Goal: Task Accomplishment & Management: Use online tool/utility

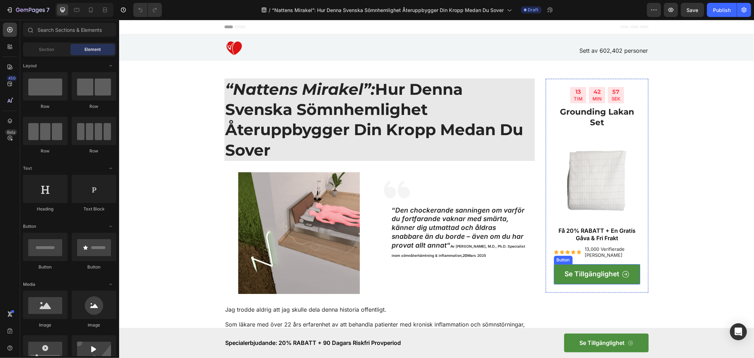
click at [600, 269] on link "Se Tillgänglighet" at bounding box center [597, 274] width 87 height 20
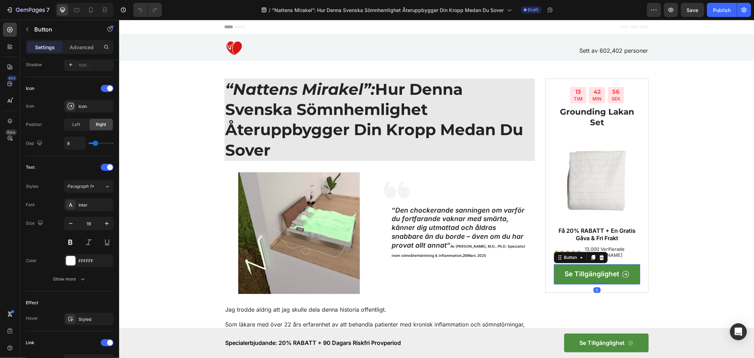
scroll to position [301, 0]
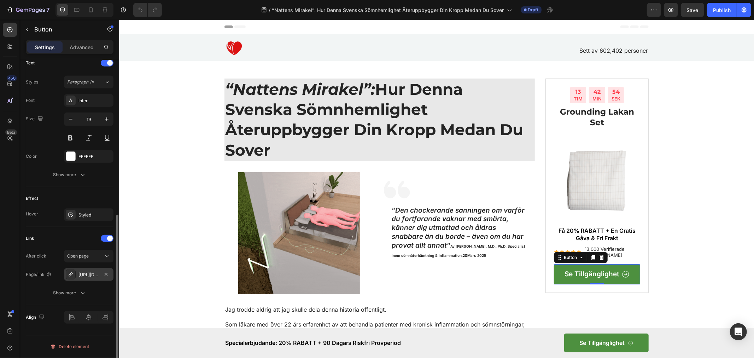
click at [92, 274] on div "https://groundingofsweden.se/grounding-lakan-set" at bounding box center [88, 275] width 21 height 6
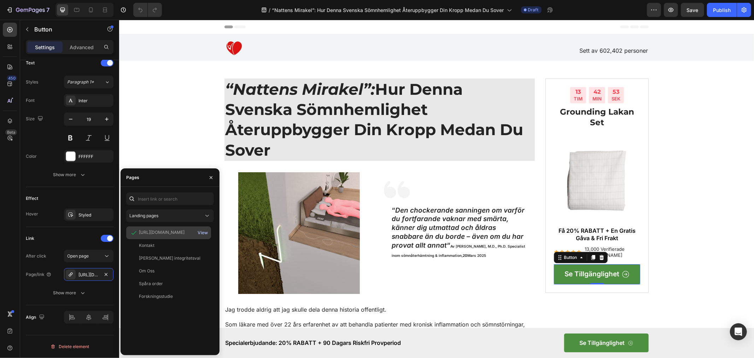
click at [203, 231] on div "View" at bounding box center [203, 232] width 10 height 6
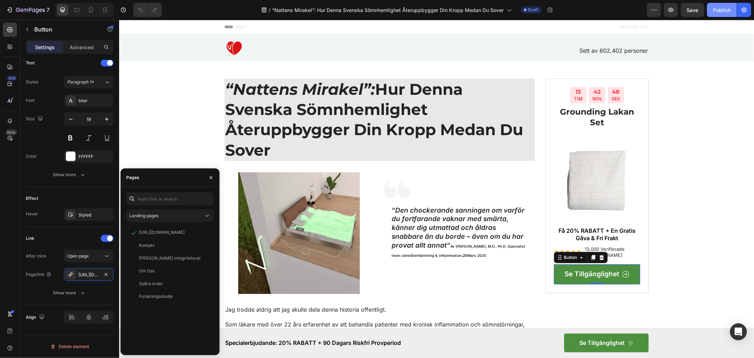
click at [720, 12] on div "Publish" at bounding box center [722, 9] width 18 height 7
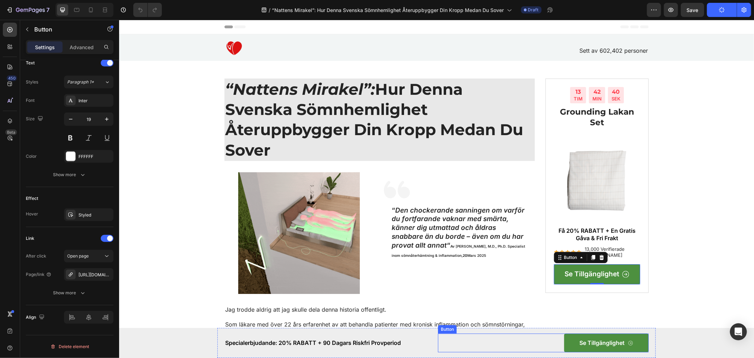
click at [568, 342] on link "Se Tillgänglighet" at bounding box center [606, 342] width 84 height 19
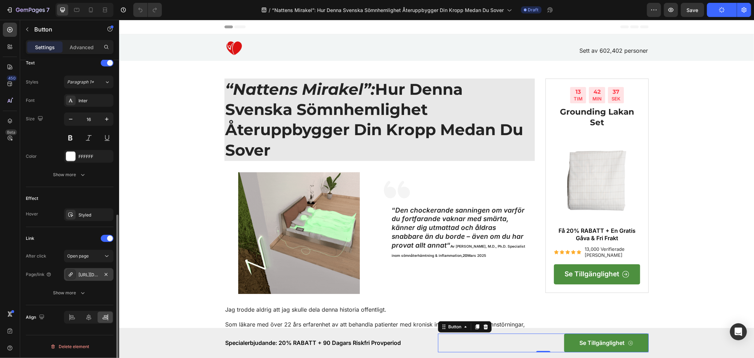
click at [92, 273] on div "https://groundingofsweden.se/grounding-lakan-set" at bounding box center [88, 275] width 21 height 6
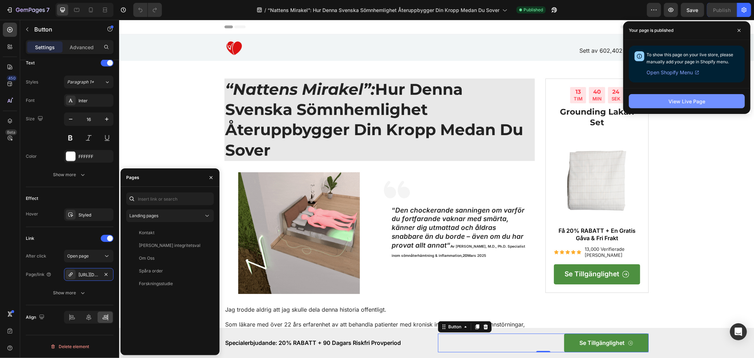
click at [697, 101] on div "View Live Page" at bounding box center [687, 101] width 37 height 7
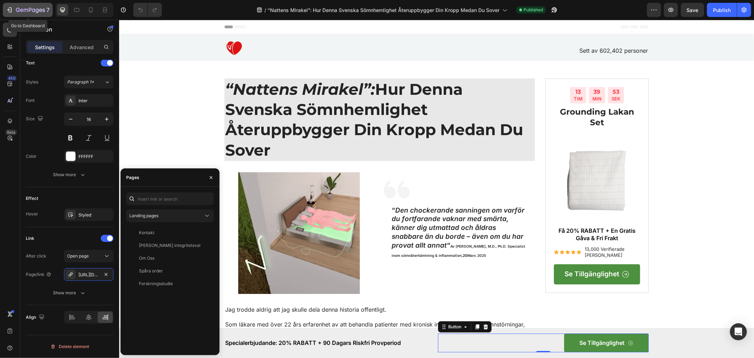
click at [11, 10] on icon "button" at bounding box center [9, 9] width 7 height 7
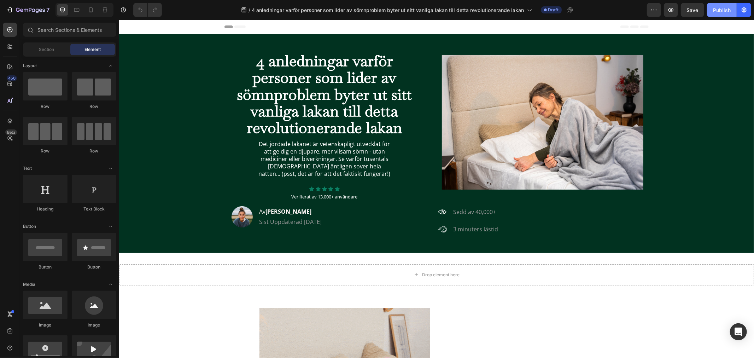
click at [719, 9] on div "Publish" at bounding box center [722, 9] width 18 height 7
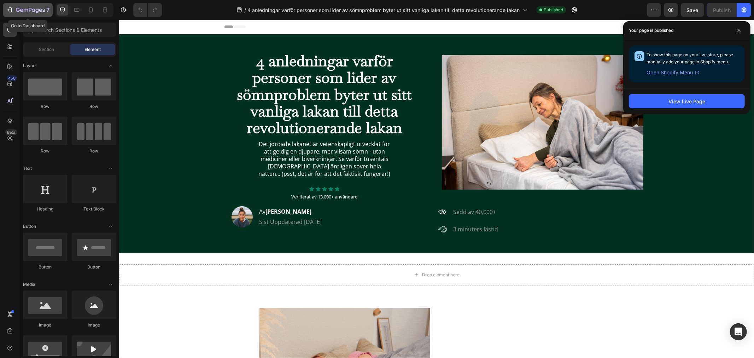
click at [17, 8] on icon "button" at bounding box center [18, 10] width 4 height 4
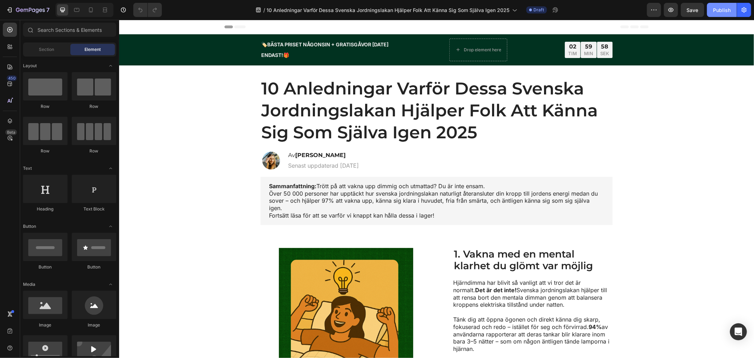
click at [722, 8] on div "Publish" at bounding box center [722, 9] width 18 height 7
click at [16, 8] on icon "button" at bounding box center [30, 10] width 29 height 6
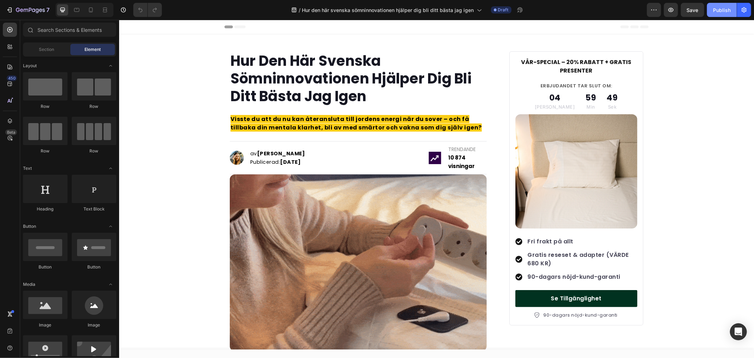
click at [725, 12] on div "Publish" at bounding box center [722, 9] width 18 height 7
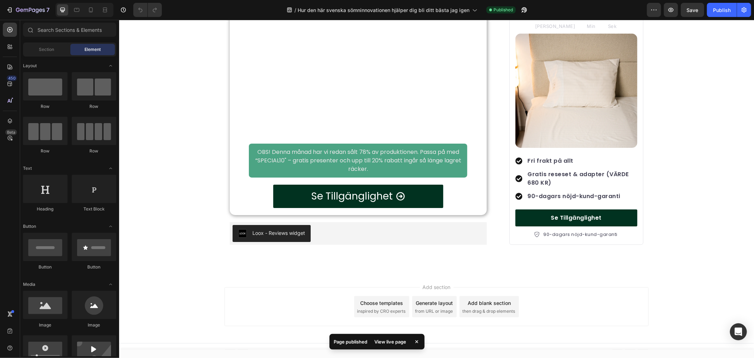
scroll to position [2779, 0]
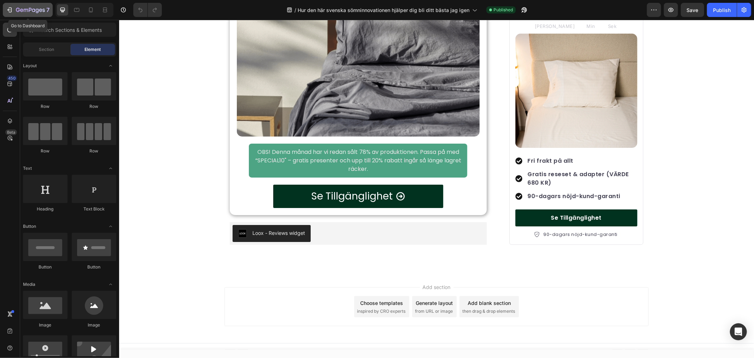
click at [12, 10] on icon "button" at bounding box center [9, 9] width 7 height 7
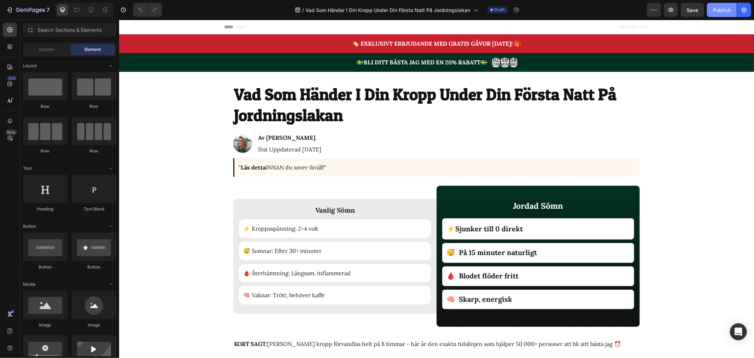
click at [723, 6] on div "Publish" at bounding box center [722, 9] width 18 height 7
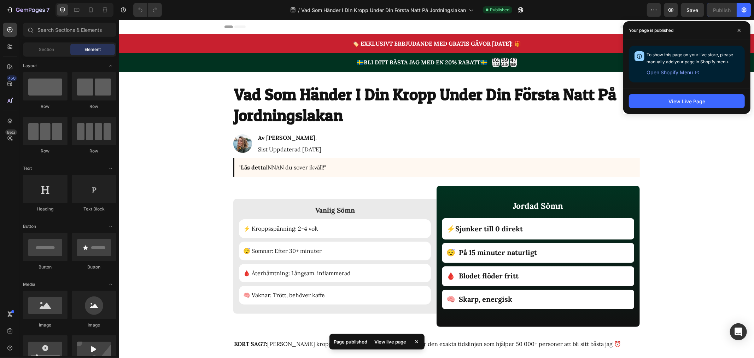
click at [2, 10] on div "7" at bounding box center [26, 10] width 53 height 14
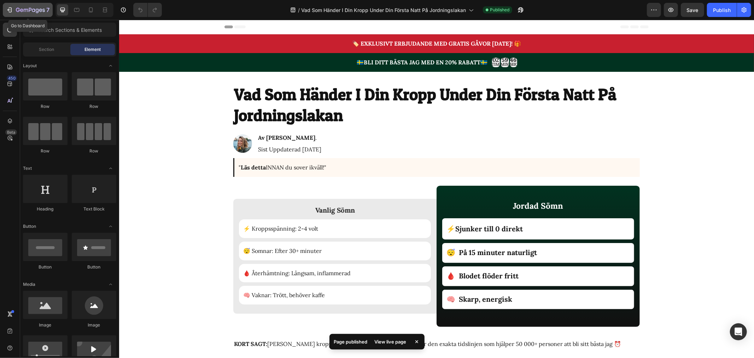
click at [8, 8] on icon "button" at bounding box center [9, 9] width 7 height 7
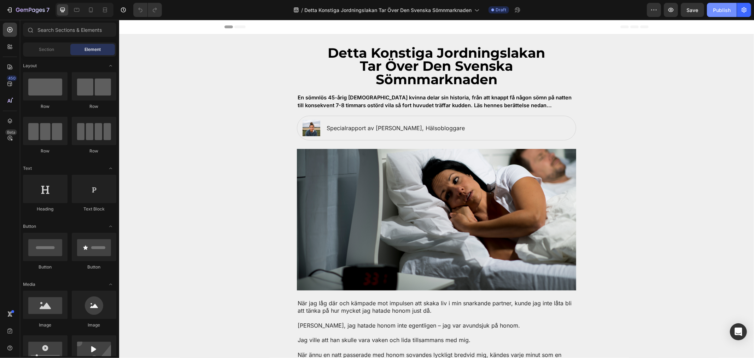
click at [725, 12] on div "Publish" at bounding box center [722, 9] width 18 height 7
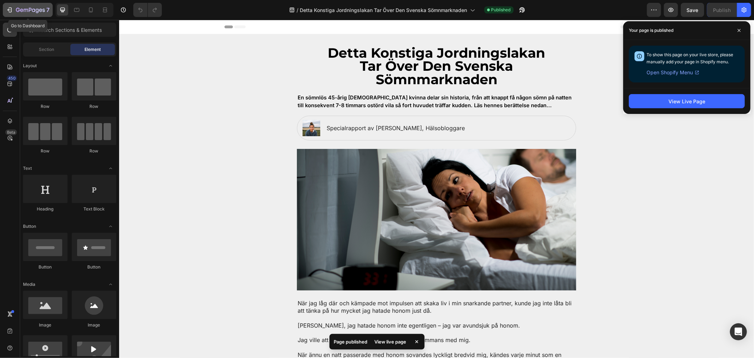
click at [11, 9] on icon "button" at bounding box center [10, 9] width 3 height 5
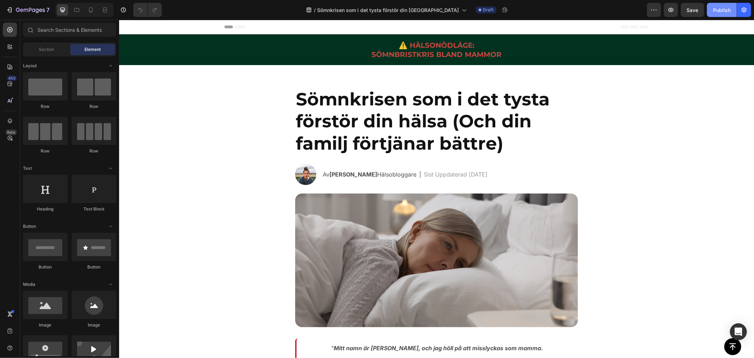
click at [727, 8] on div "Publish" at bounding box center [722, 9] width 18 height 7
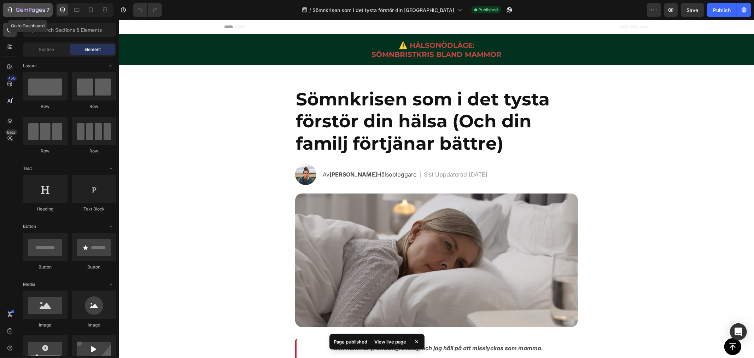
click at [16, 7] on icon "button" at bounding box center [30, 10] width 29 height 6
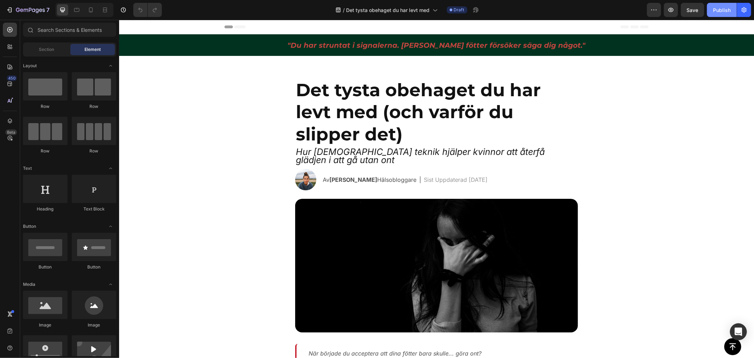
click at [727, 12] on div "Publish" at bounding box center [722, 9] width 18 height 7
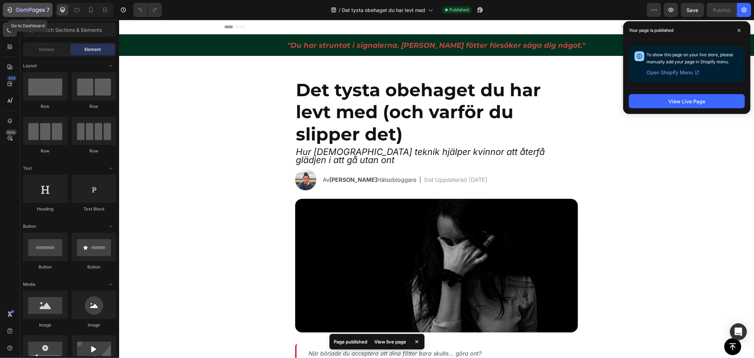
click at [24, 9] on icon "button" at bounding box center [26, 10] width 4 height 3
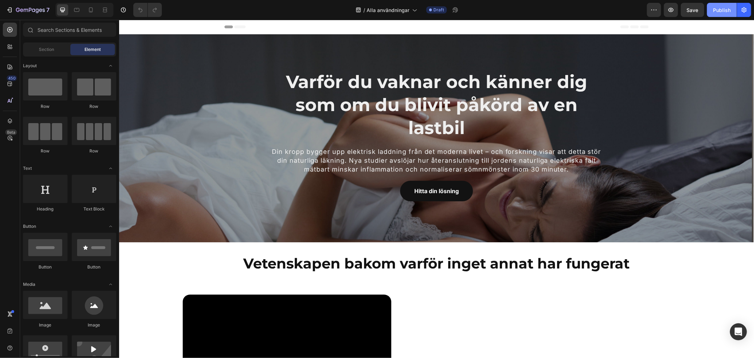
click at [724, 8] on div "Publish" at bounding box center [722, 9] width 18 height 7
click at [460, 189] on link "Hitta din lösning" at bounding box center [436, 190] width 73 height 21
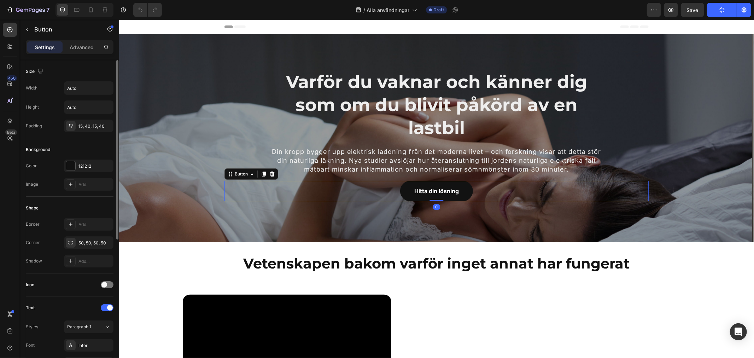
scroll to position [245, 0]
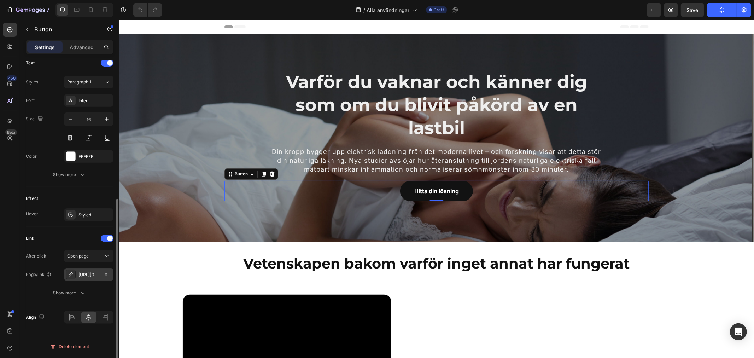
click at [89, 273] on div "https://groundingofsweden.se/all" at bounding box center [88, 275] width 21 height 6
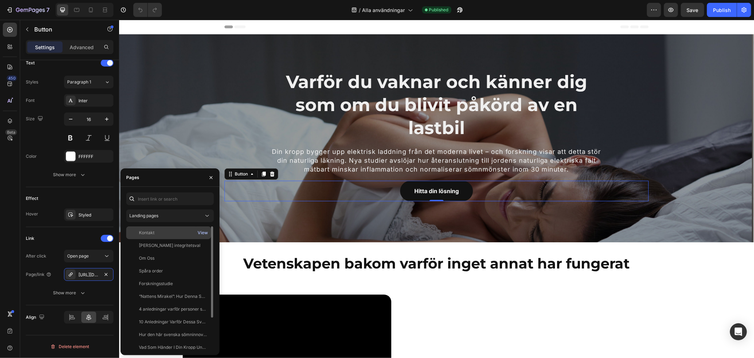
click at [204, 230] on div "View" at bounding box center [203, 232] width 10 height 6
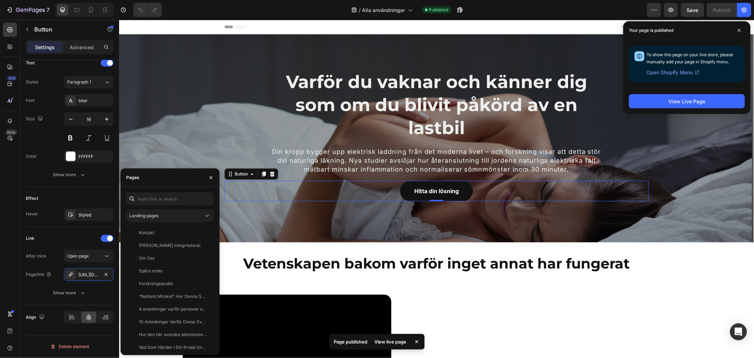
click at [14, 274] on div "450 Beta" at bounding box center [10, 165] width 14 height 284
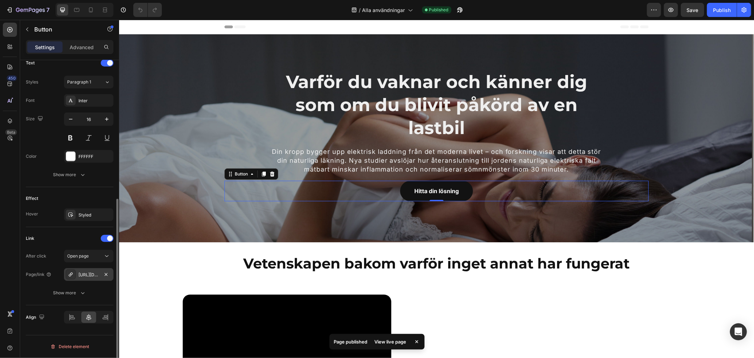
click at [84, 276] on div "https://groundingofsweden.se/all" at bounding box center [88, 275] width 21 height 6
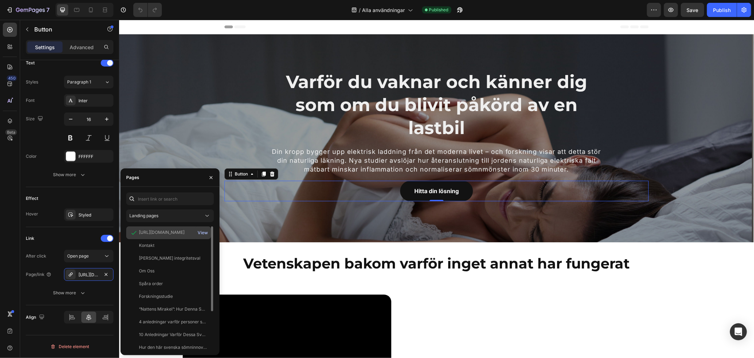
click at [203, 231] on div "View" at bounding box center [203, 232] width 10 height 6
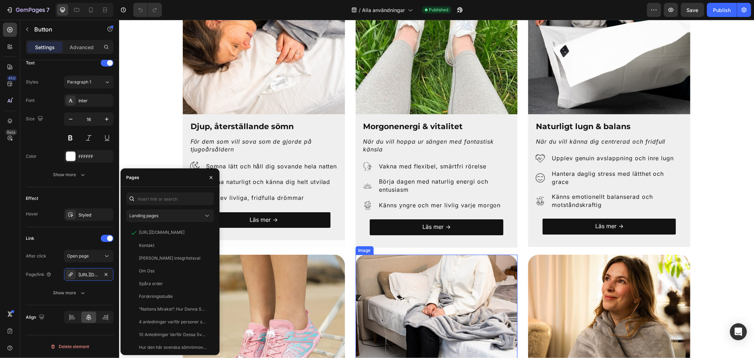
scroll to position [1100, 0]
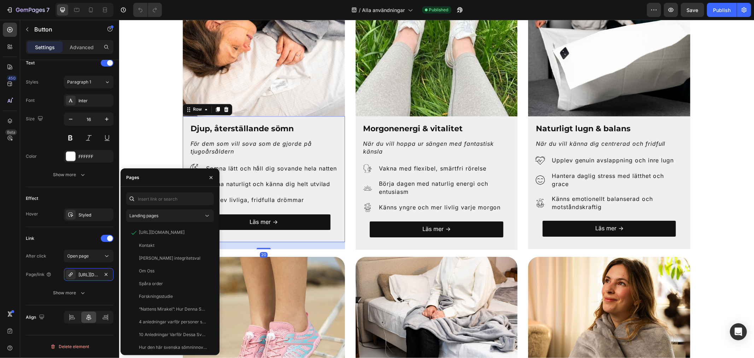
click at [295, 155] on div "Djup, återställande sömn Heading För dem som vill sova som de gjorde på tjugoår…" at bounding box center [264, 179] width 148 height 112
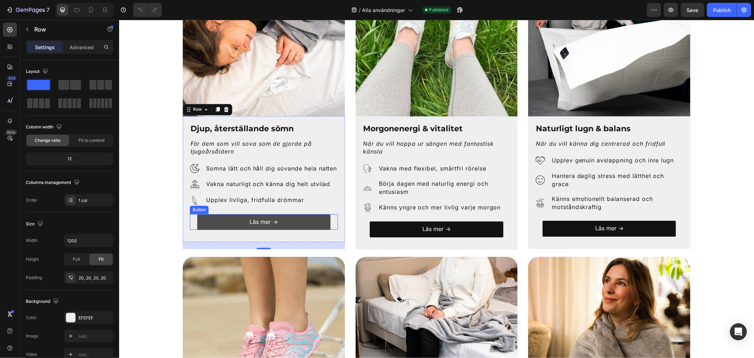
click at [282, 229] on link "Läs mer →" at bounding box center [263, 222] width 133 height 16
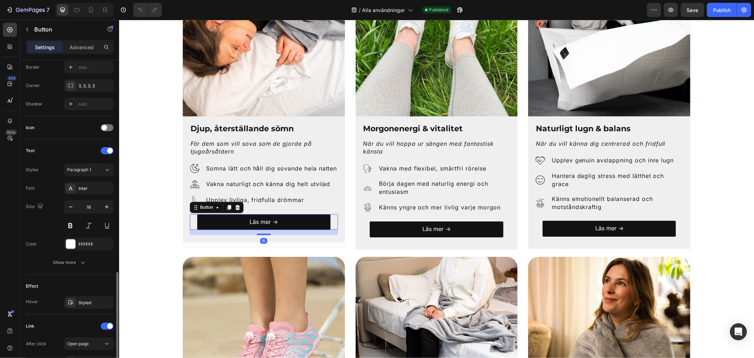
scroll to position [235, 0]
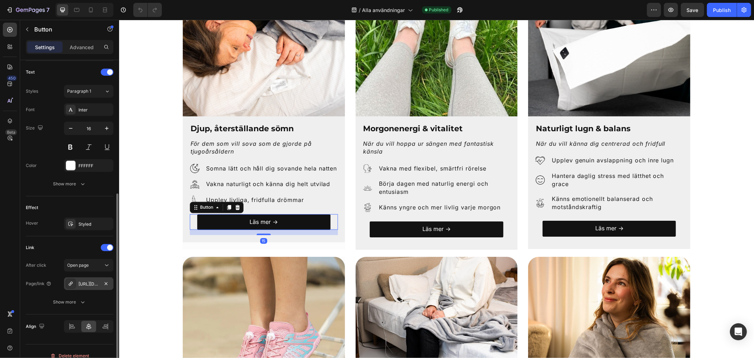
click at [93, 283] on div "https://groundingofsweden.se/djup-aterhamtande-somn?_ab=0&key=1752956614597" at bounding box center [88, 284] width 21 height 6
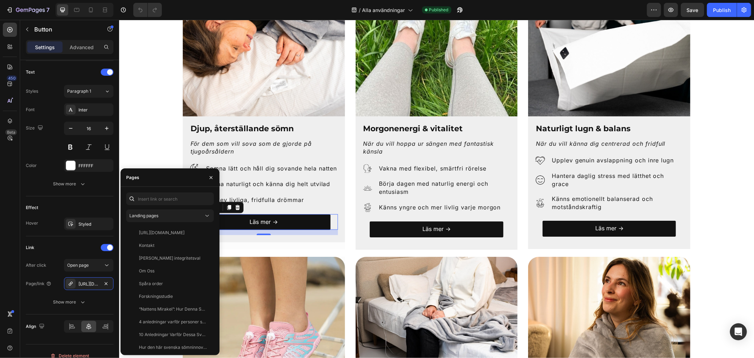
click at [4, 278] on div "450 Beta" at bounding box center [10, 165] width 14 height 284
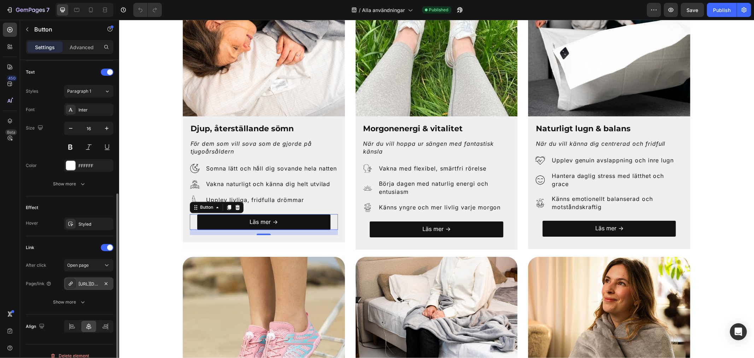
click at [86, 284] on div "https://groundingofsweden.se/djup-aterhamtande-somn?_ab=0&key=1752956614597" at bounding box center [88, 284] width 21 height 6
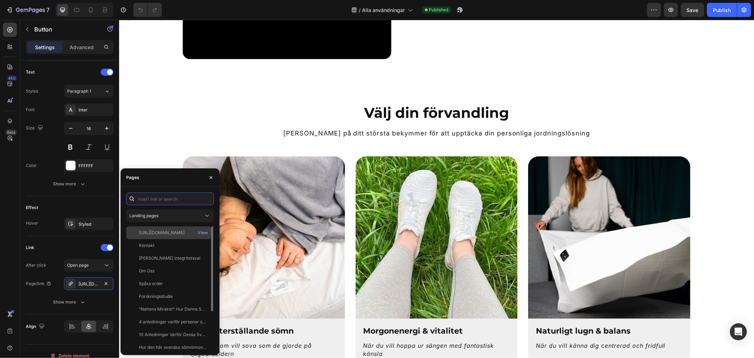
scroll to position [903, 0]
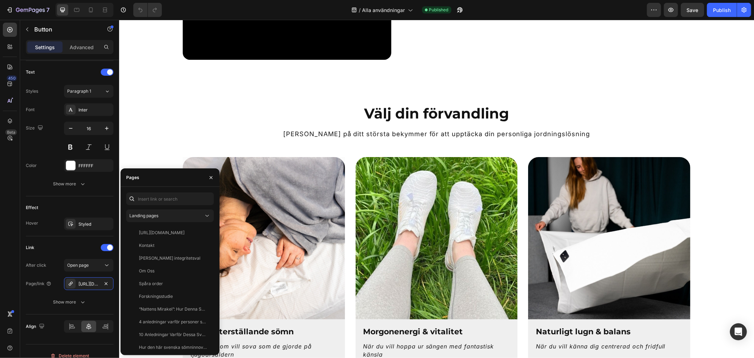
click at [14, 279] on div "450 Beta" at bounding box center [10, 165] width 14 height 284
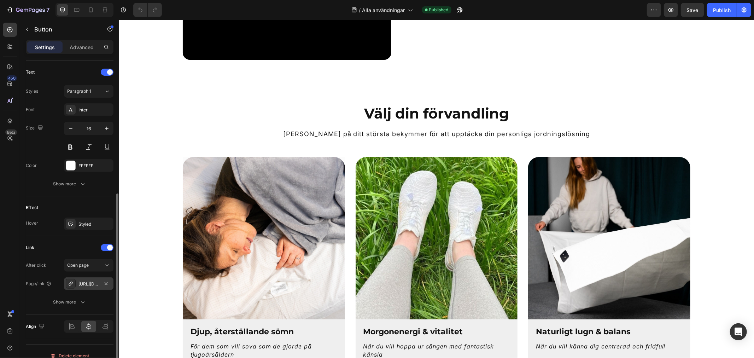
click at [87, 283] on div "https://groundingofsweden.se/djup-aterhamtande-somn?_ab=0&key=1752956614597" at bounding box center [88, 284] width 21 height 6
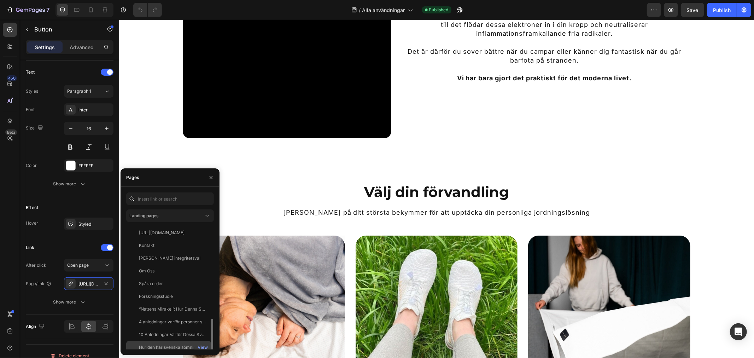
scroll to position [55, 0]
click at [207, 178] on button "button" at bounding box center [210, 177] width 11 height 11
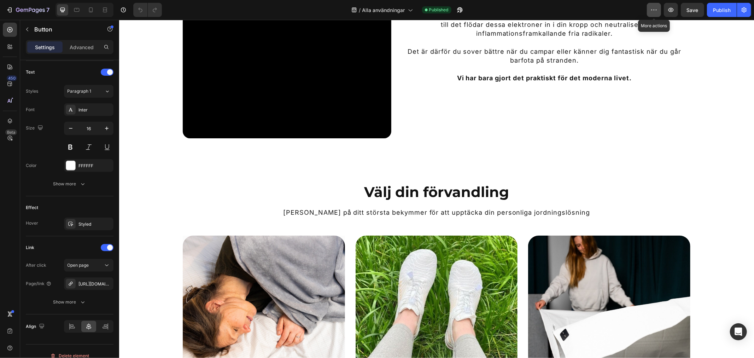
click at [653, 11] on icon "button" at bounding box center [654, 9] width 7 height 7
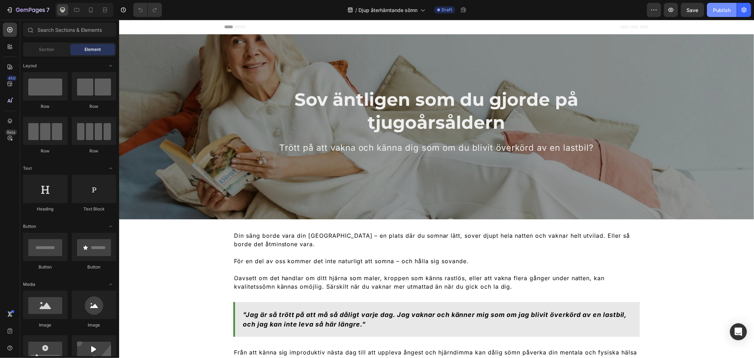
click at [722, 5] on button "Publish" at bounding box center [722, 10] width 30 height 14
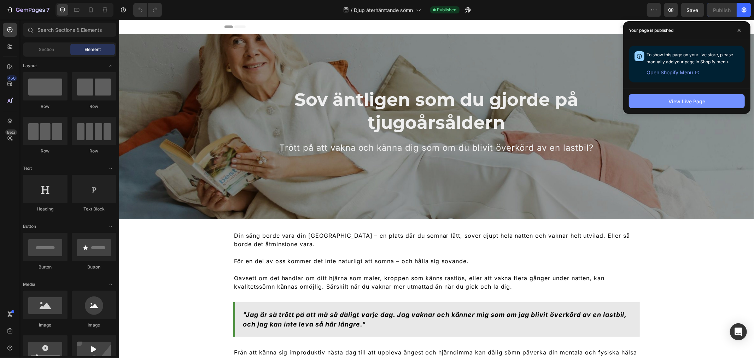
click at [677, 100] on div "View Live Page" at bounding box center [687, 101] width 37 height 7
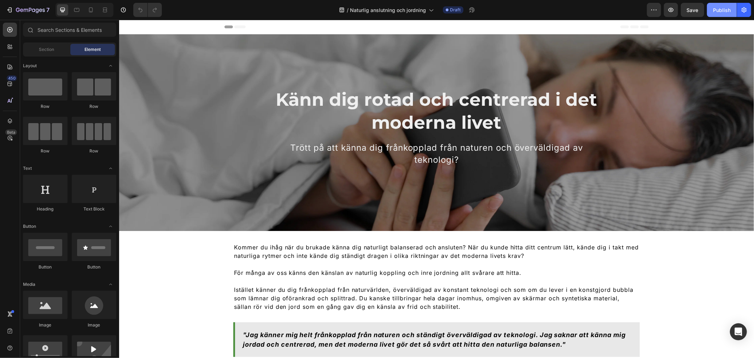
click at [727, 9] on div "Publish" at bounding box center [722, 9] width 18 height 7
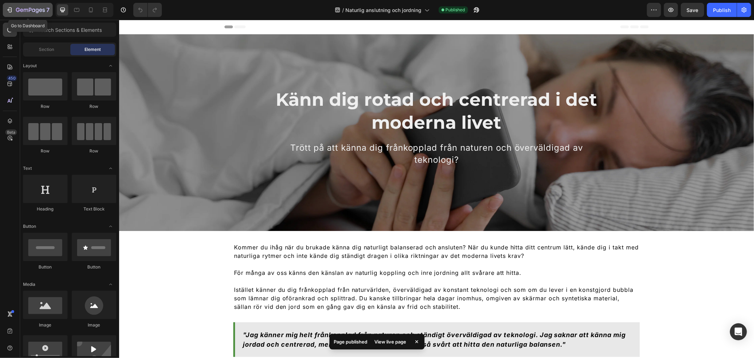
click at [13, 8] on div "7" at bounding box center [27, 10] width 43 height 8
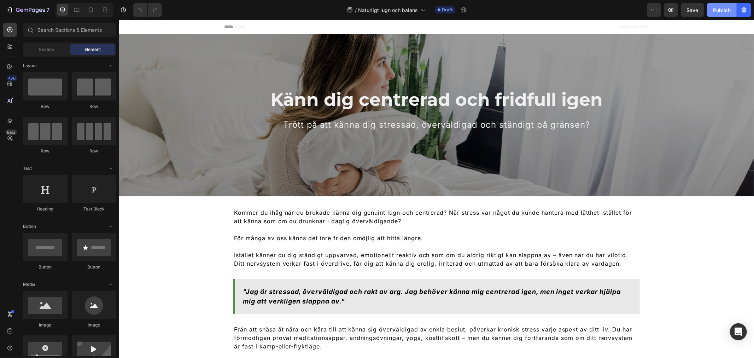
click at [725, 9] on div "Publish" at bounding box center [722, 9] width 18 height 7
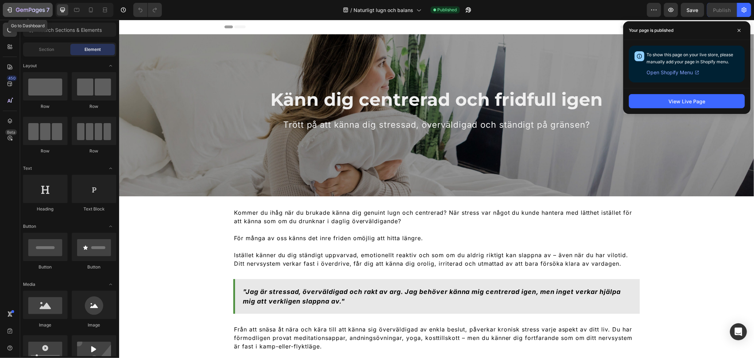
click at [20, 8] on icon "button" at bounding box center [30, 10] width 29 height 6
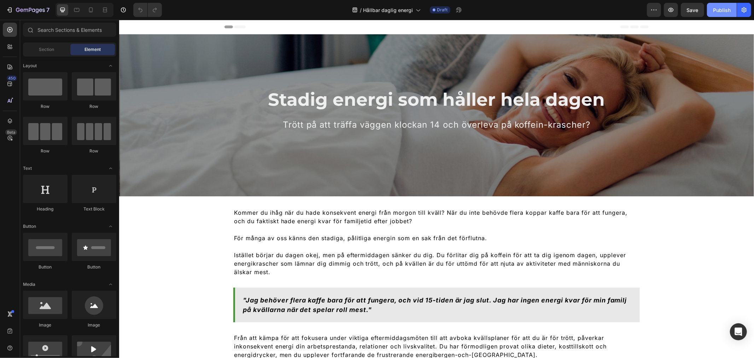
click at [723, 10] on div "Publish" at bounding box center [722, 9] width 18 height 7
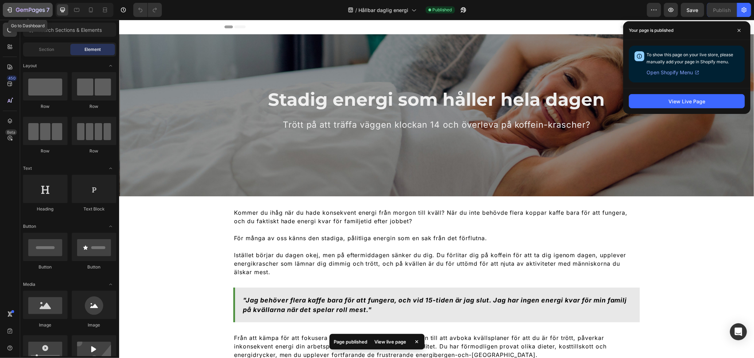
click at [13, 12] on icon "button" at bounding box center [9, 9] width 7 height 7
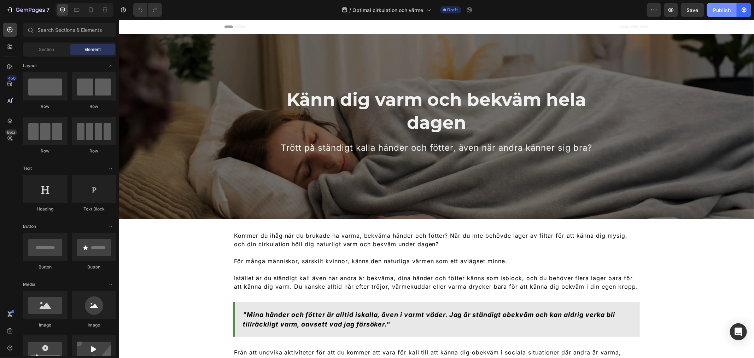
click at [716, 8] on div "Publish" at bounding box center [722, 9] width 18 height 7
click at [16, 8] on icon "button" at bounding box center [18, 10] width 4 height 4
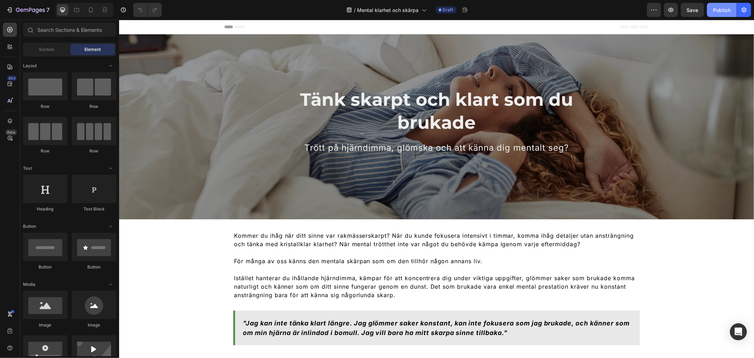
click at [718, 11] on div "Publish" at bounding box center [722, 9] width 18 height 7
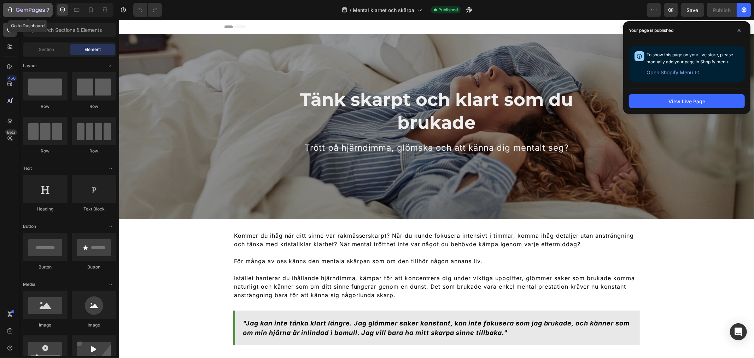
click at [8, 11] on icon "button" at bounding box center [9, 9] width 7 height 7
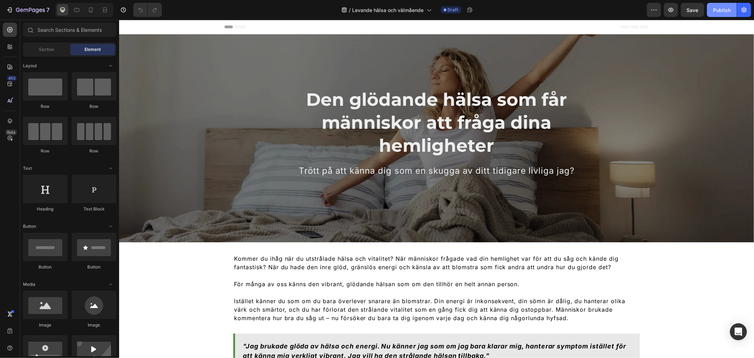
click at [718, 11] on div "Publish" at bounding box center [722, 9] width 18 height 7
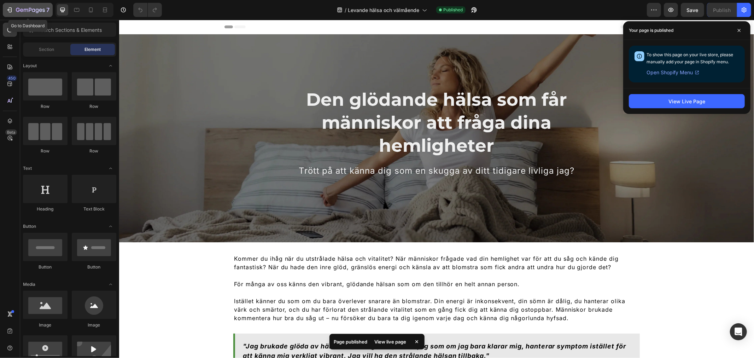
click at [11, 11] on icon "button" at bounding box center [10, 9] width 3 height 5
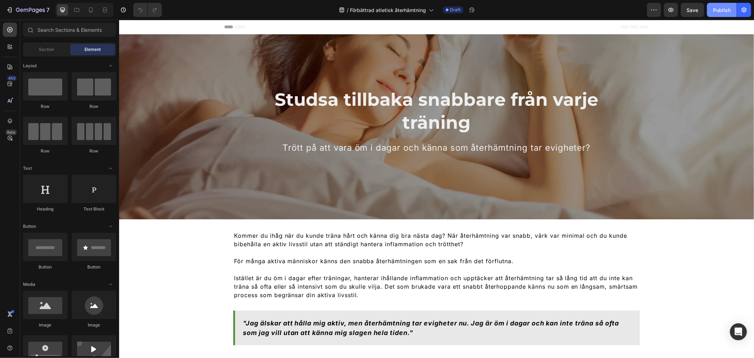
click at [721, 8] on div "Publish" at bounding box center [722, 9] width 18 height 7
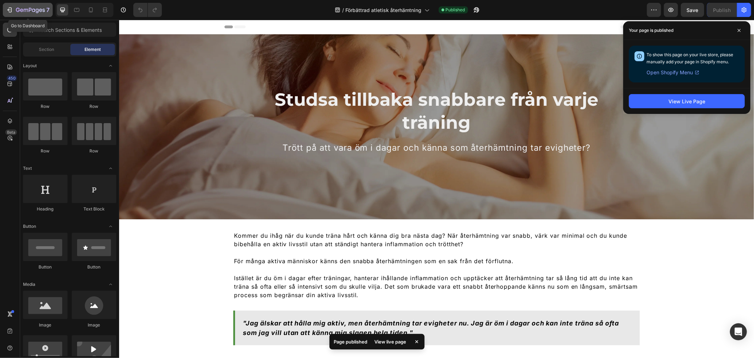
click at [19, 5] on button "7" at bounding box center [28, 10] width 50 height 14
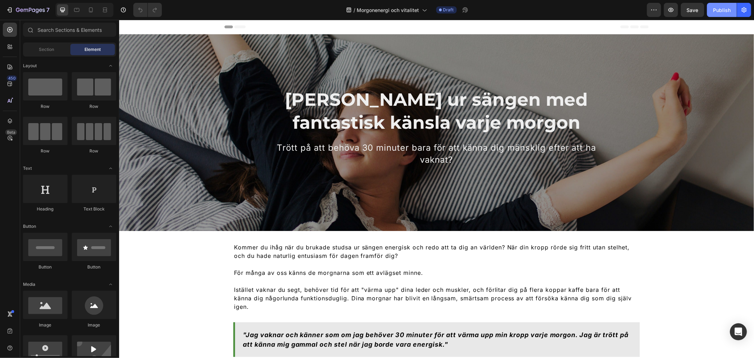
click at [722, 8] on div "Publish" at bounding box center [722, 9] width 18 height 7
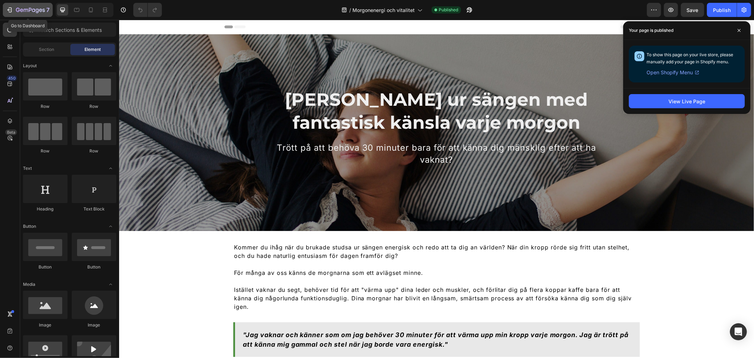
click at [12, 9] on icon "button" at bounding box center [9, 9] width 7 height 7
